Goal: Transaction & Acquisition: Download file/media

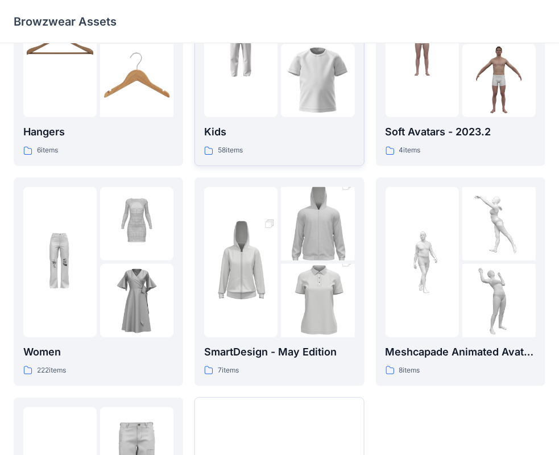
scroll to position [114, 0]
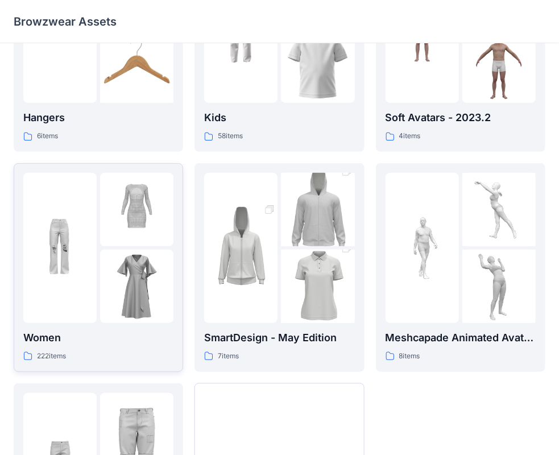
click at [103, 232] on img at bounding box center [136, 209] width 73 height 73
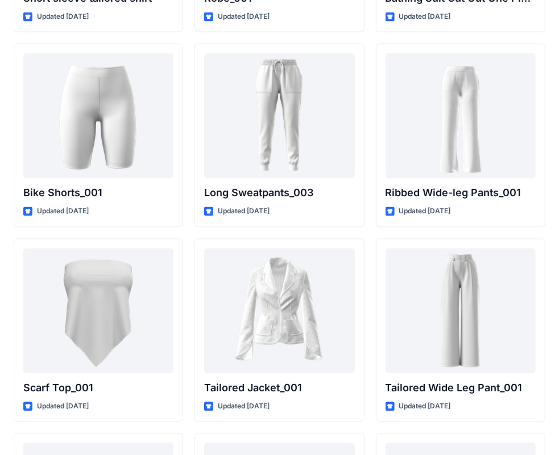
scroll to position [12480, 0]
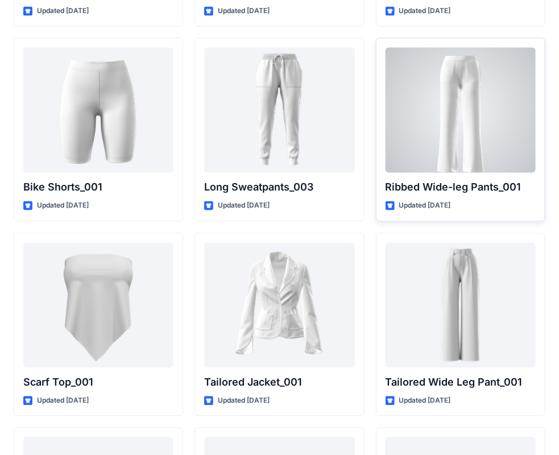
click at [424, 97] on div at bounding box center [460, 110] width 150 height 125
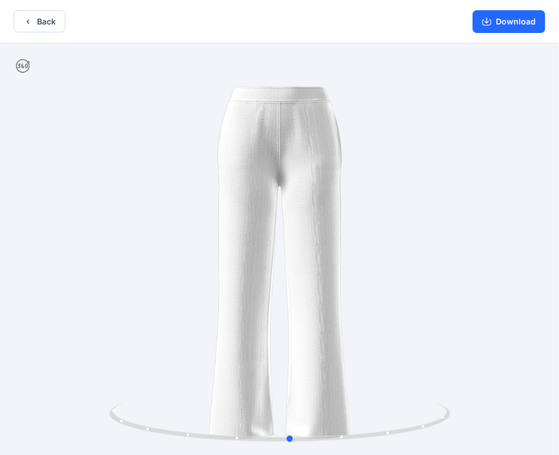
drag, startPoint x: 340, startPoint y: 215, endPoint x: 354, endPoint y: 267, distance: 53.9
click at [354, 267] on div at bounding box center [279, 250] width 559 height 414
click at [526, 18] on button "Download" at bounding box center [508, 21] width 73 height 23
click at [49, 23] on button "Back" at bounding box center [40, 21] width 52 height 22
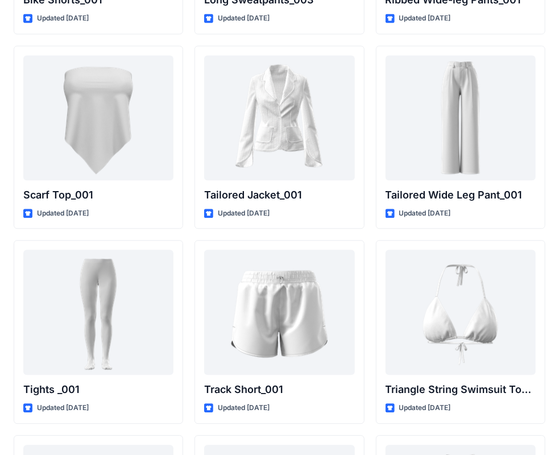
scroll to position [12764, 0]
